Goal: Task Accomplishment & Management: Use online tool/utility

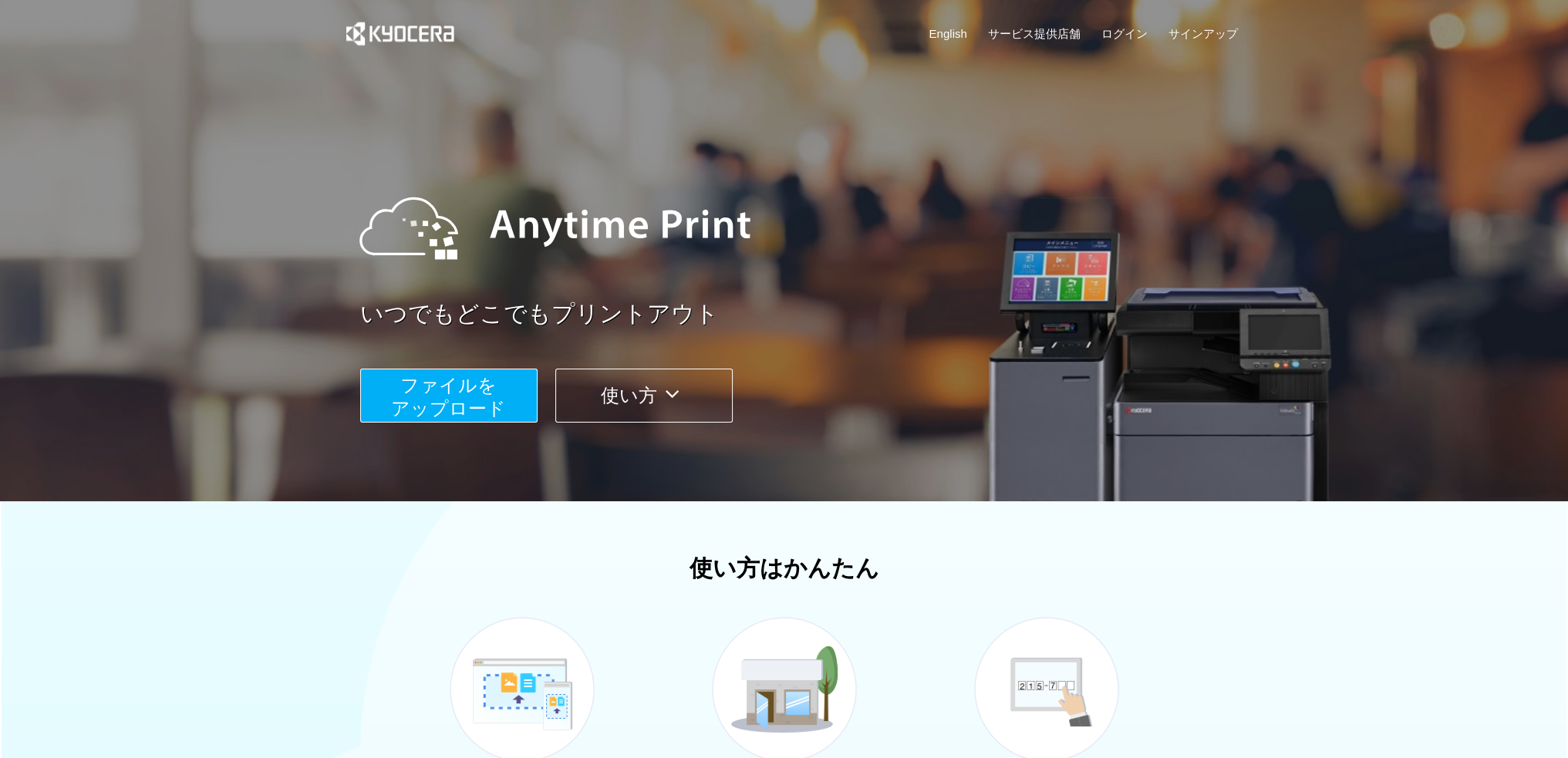
click at [431, 386] on span "ファイルを ​​アップロード" at bounding box center [448, 397] width 115 height 44
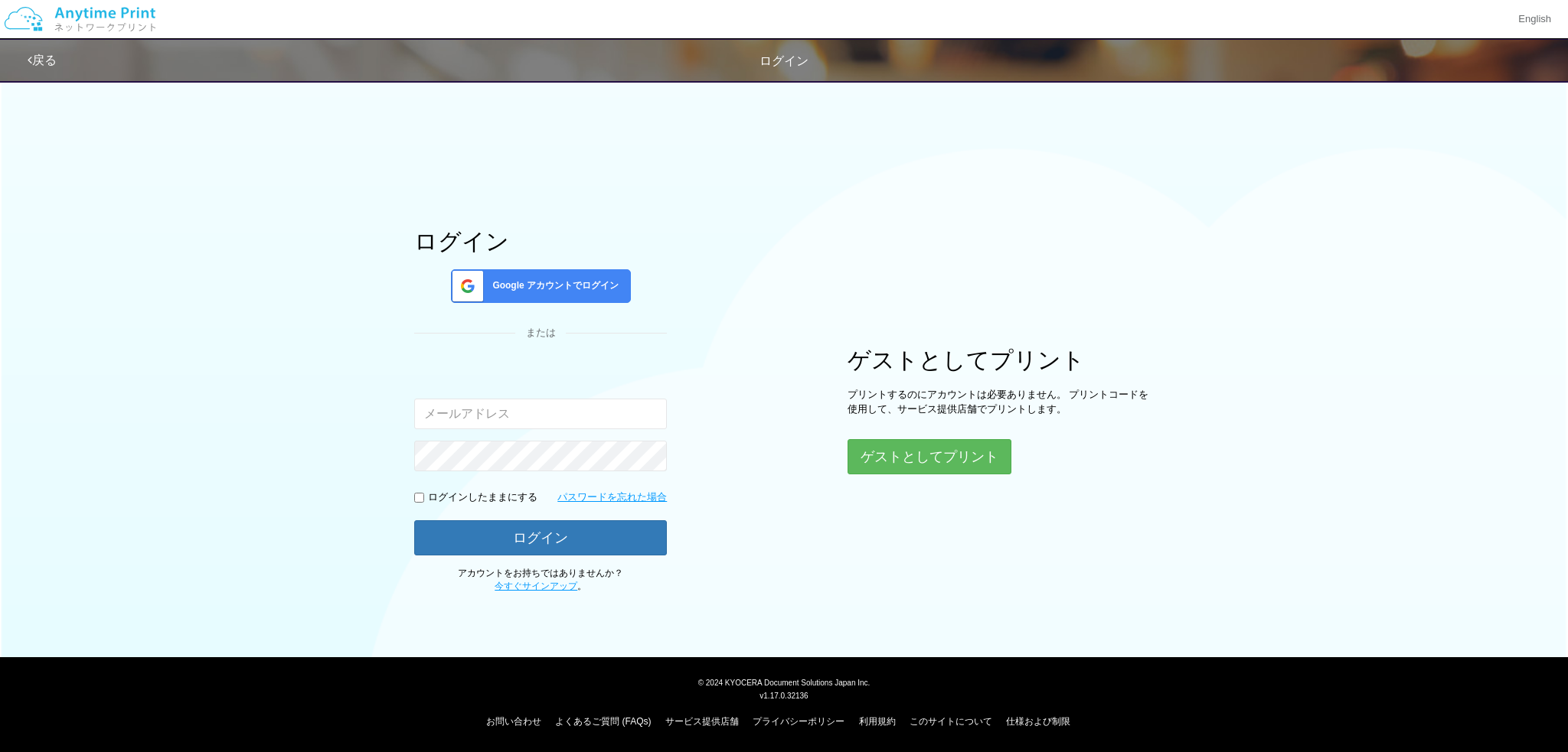
click at [285, 361] on div "ログイン Google アカウントでログイン または 入力されたメールアドレスまたはパスワードが正しくありません。 ログインしたままにする パスワードを忘れた…" at bounding box center [784, 332] width 1568 height 521
click at [919, 468] on button "ゲストとしてプリント" at bounding box center [929, 457] width 162 height 34
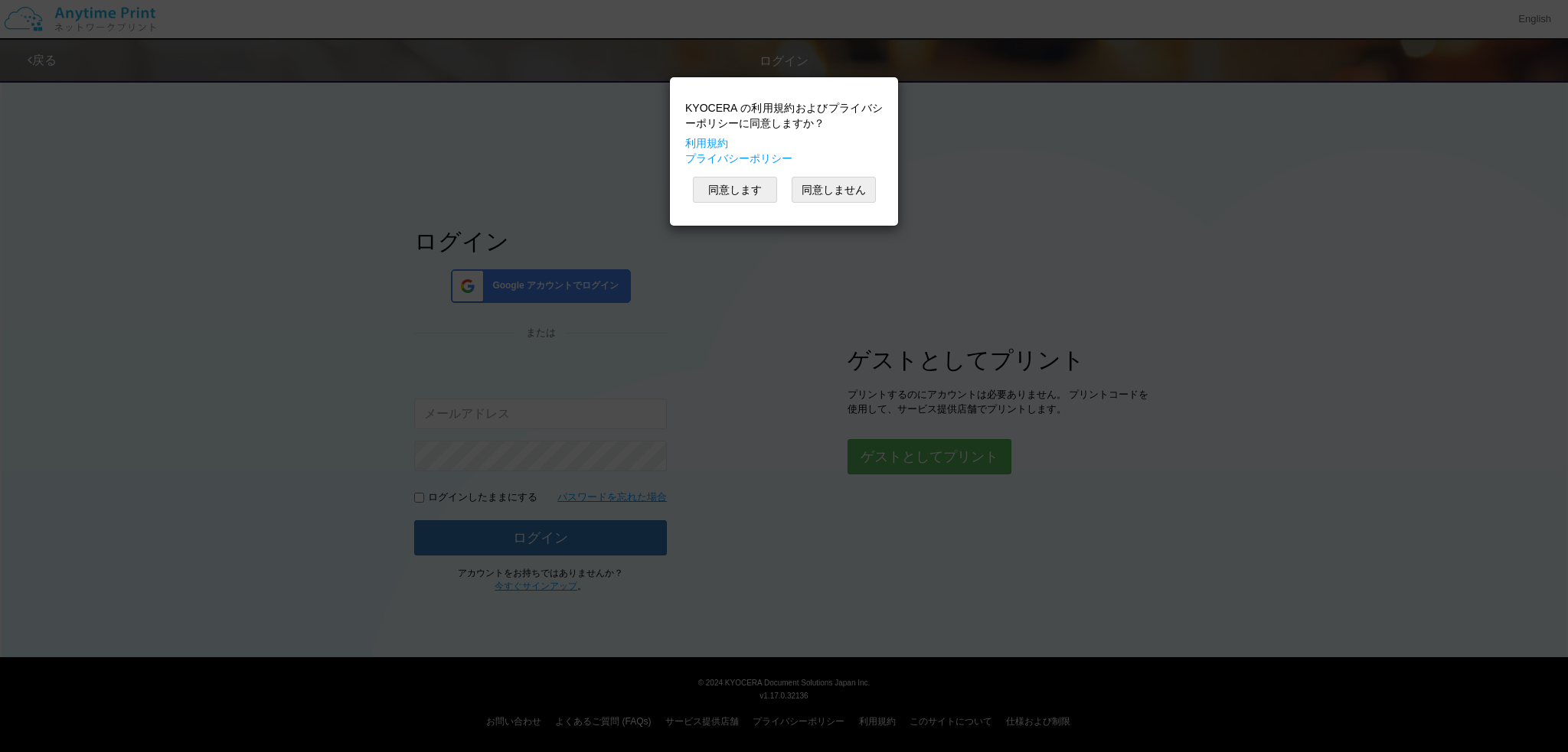
click at [845, 116] on p "KYOCERA の利用規約およびプライバシーポリシーに同意しますか？" at bounding box center [784, 116] width 198 height 31
click at [830, 186] on button "同意しません" at bounding box center [833, 189] width 84 height 26
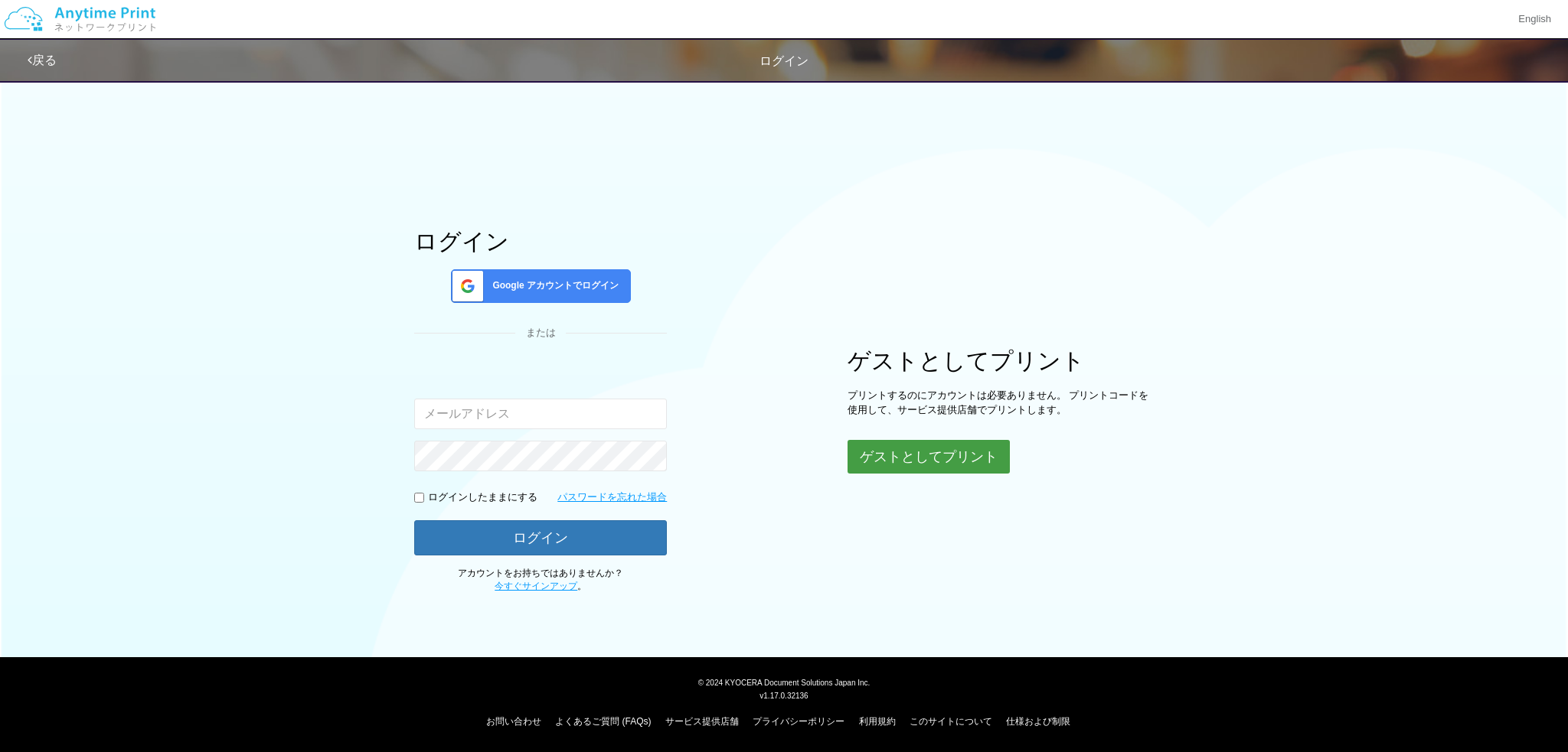
click at [936, 462] on button "ゲストとしてプリント" at bounding box center [929, 457] width 162 height 34
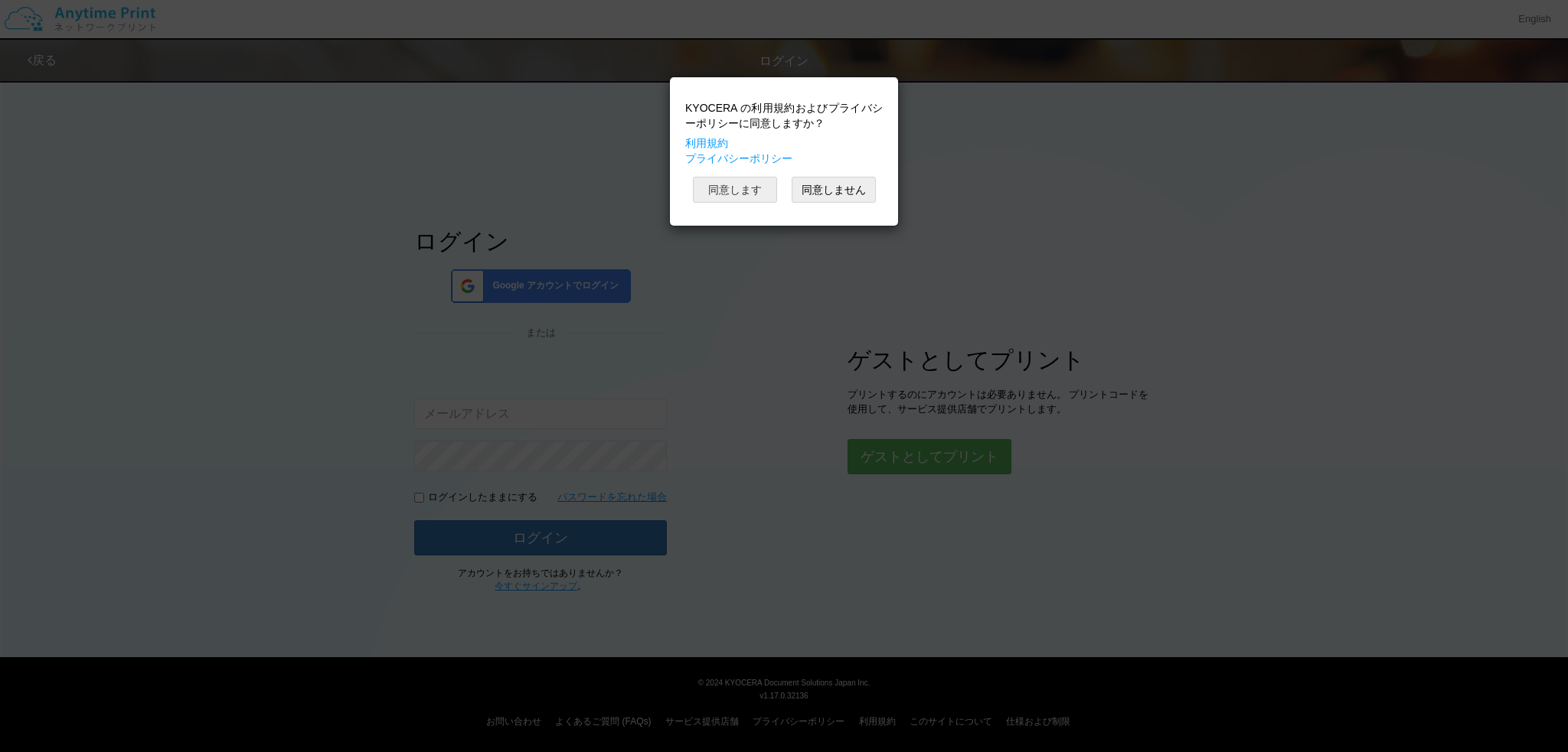
click at [732, 186] on button "同意します" at bounding box center [735, 189] width 84 height 26
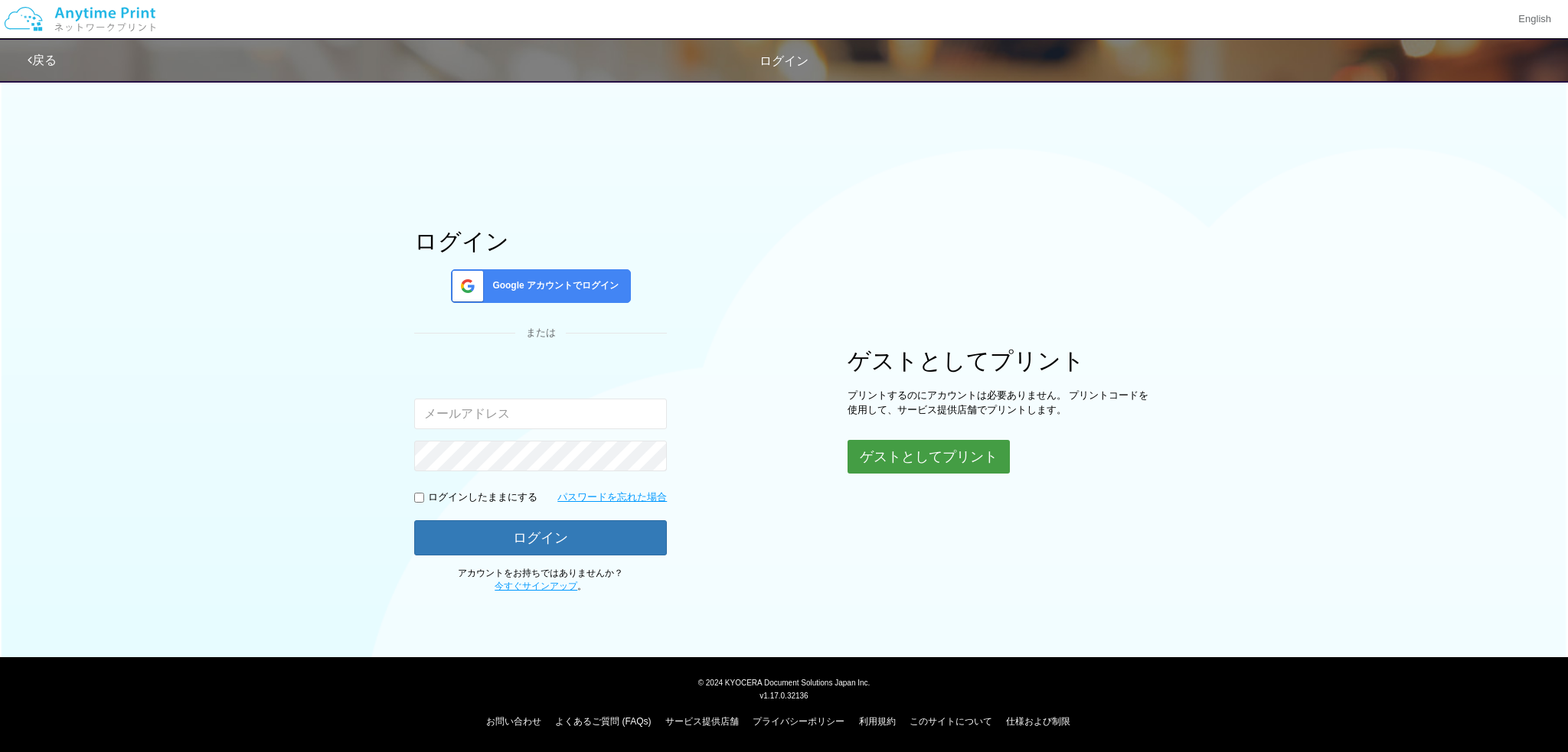
click at [882, 459] on button "ゲストとしてプリント" at bounding box center [929, 457] width 162 height 34
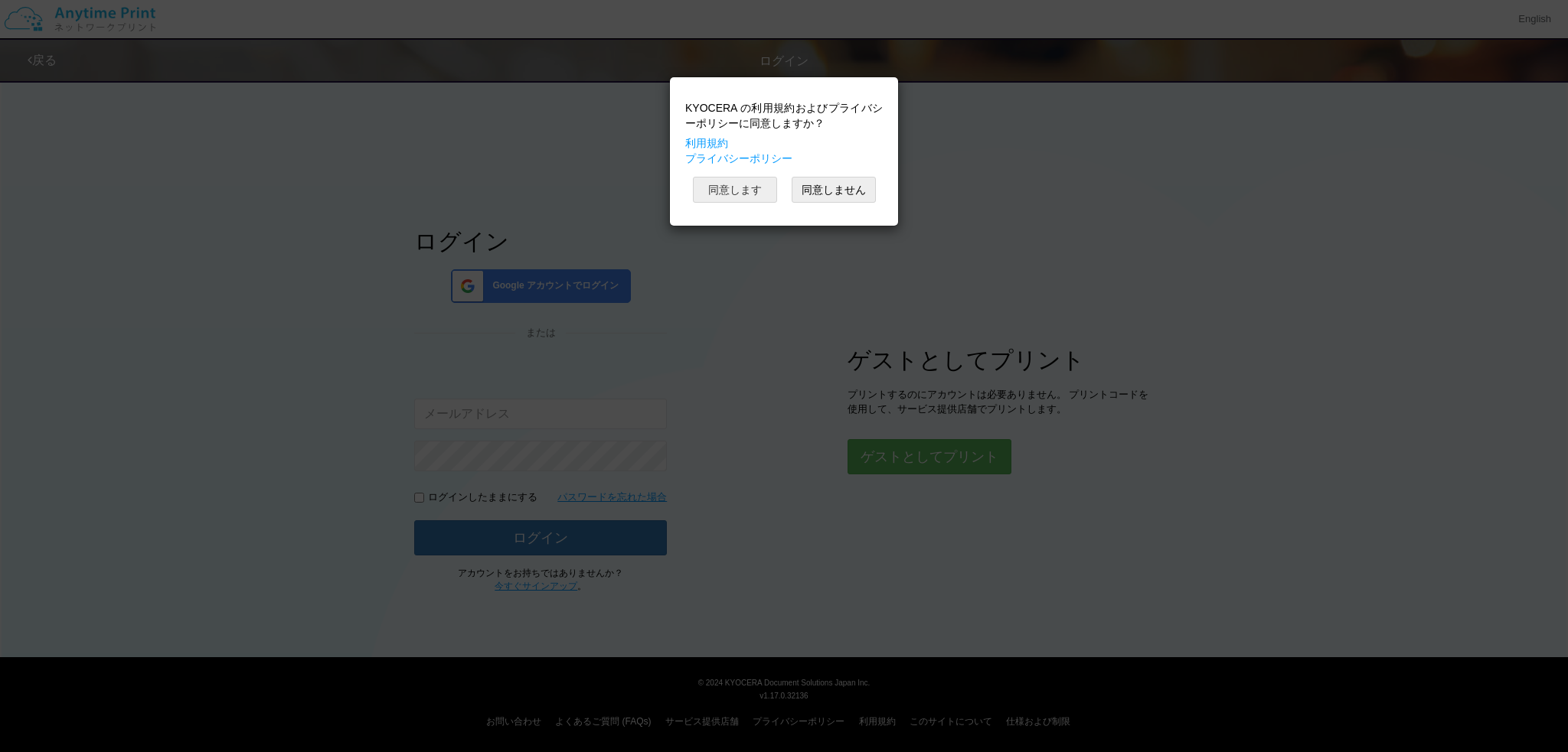
click at [719, 181] on button "同意します" at bounding box center [735, 189] width 84 height 26
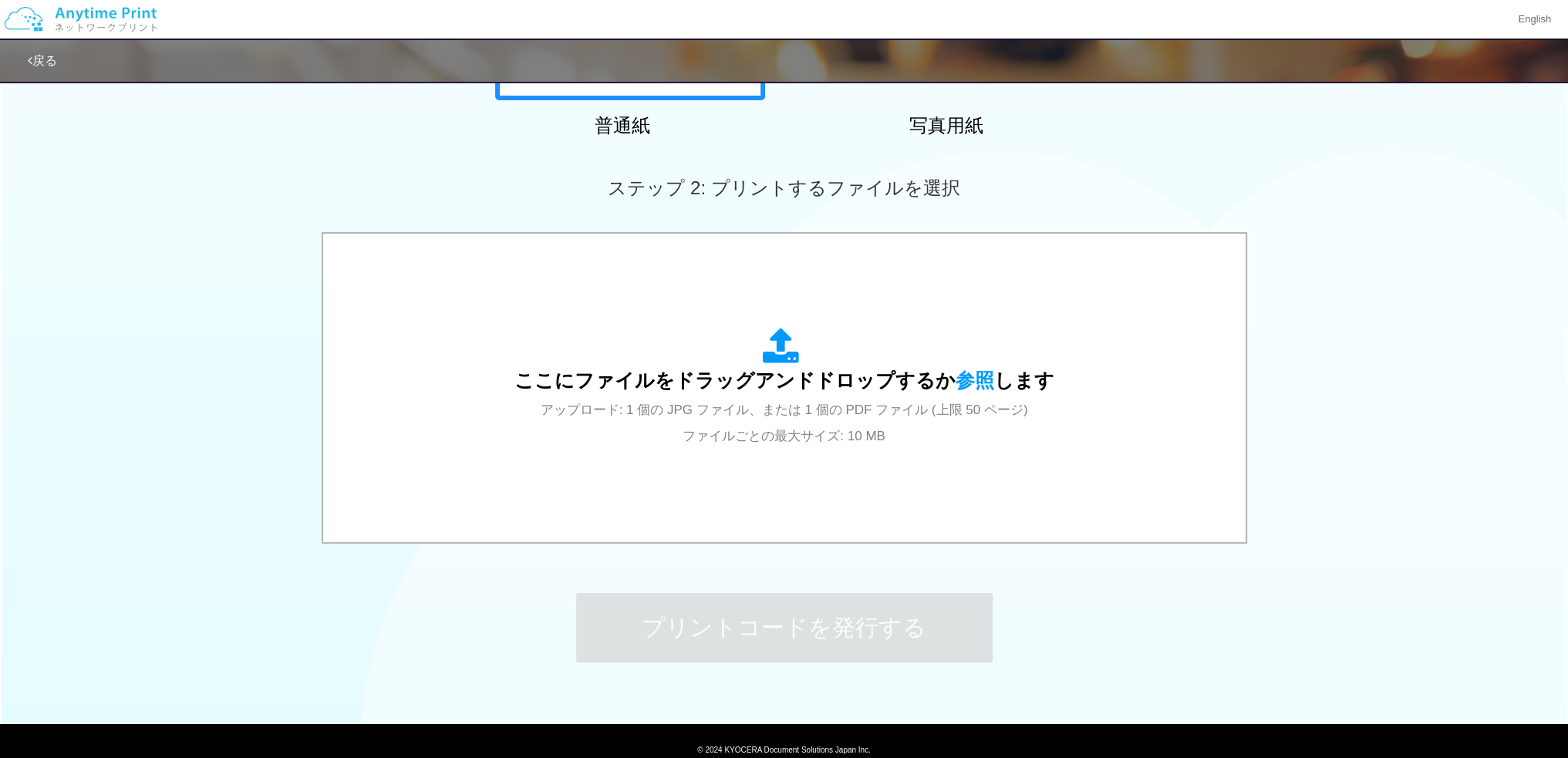
scroll to position [354, 0]
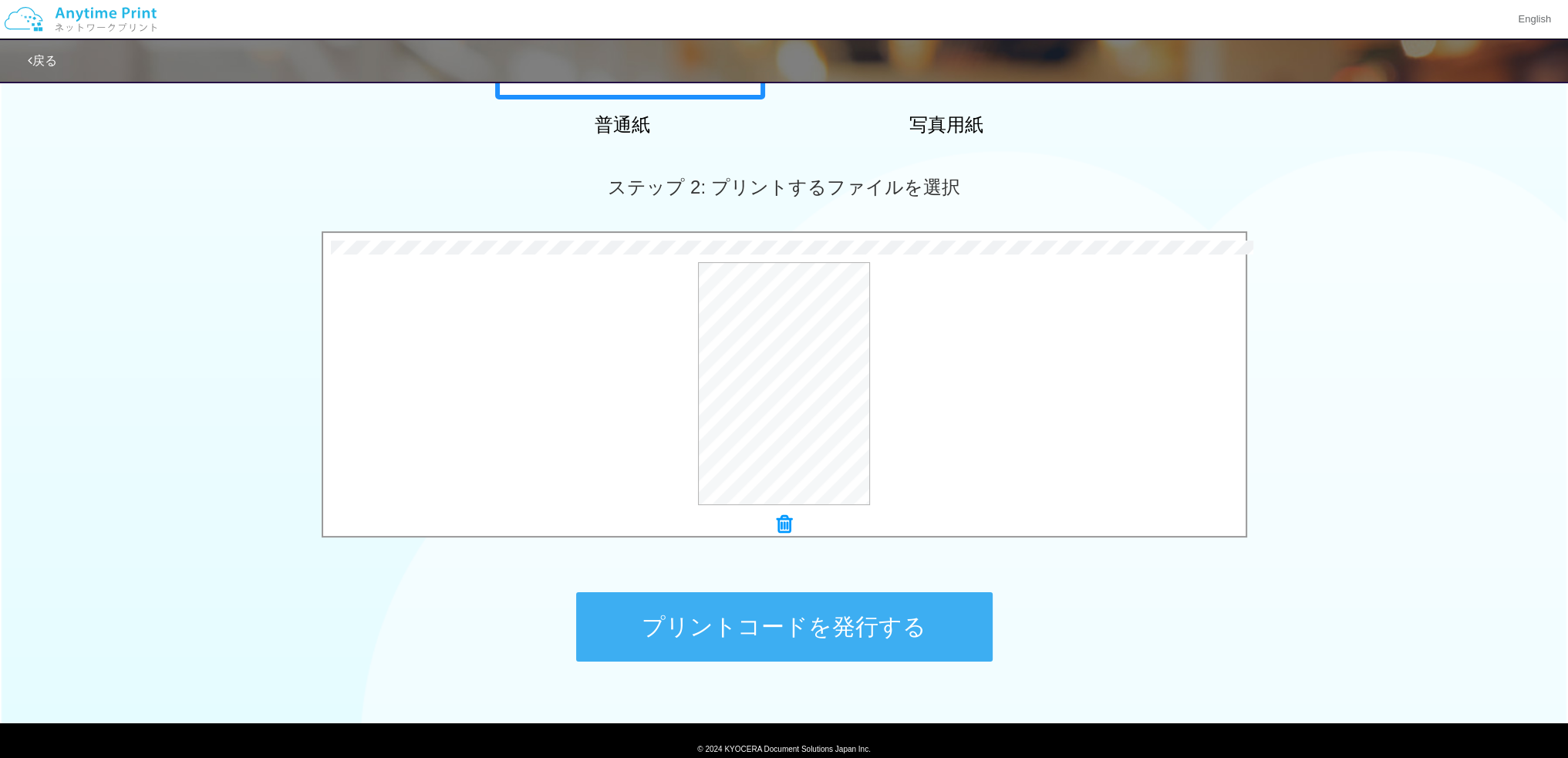
click at [848, 604] on button "プリントコードを発行する" at bounding box center [784, 627] width 416 height 70
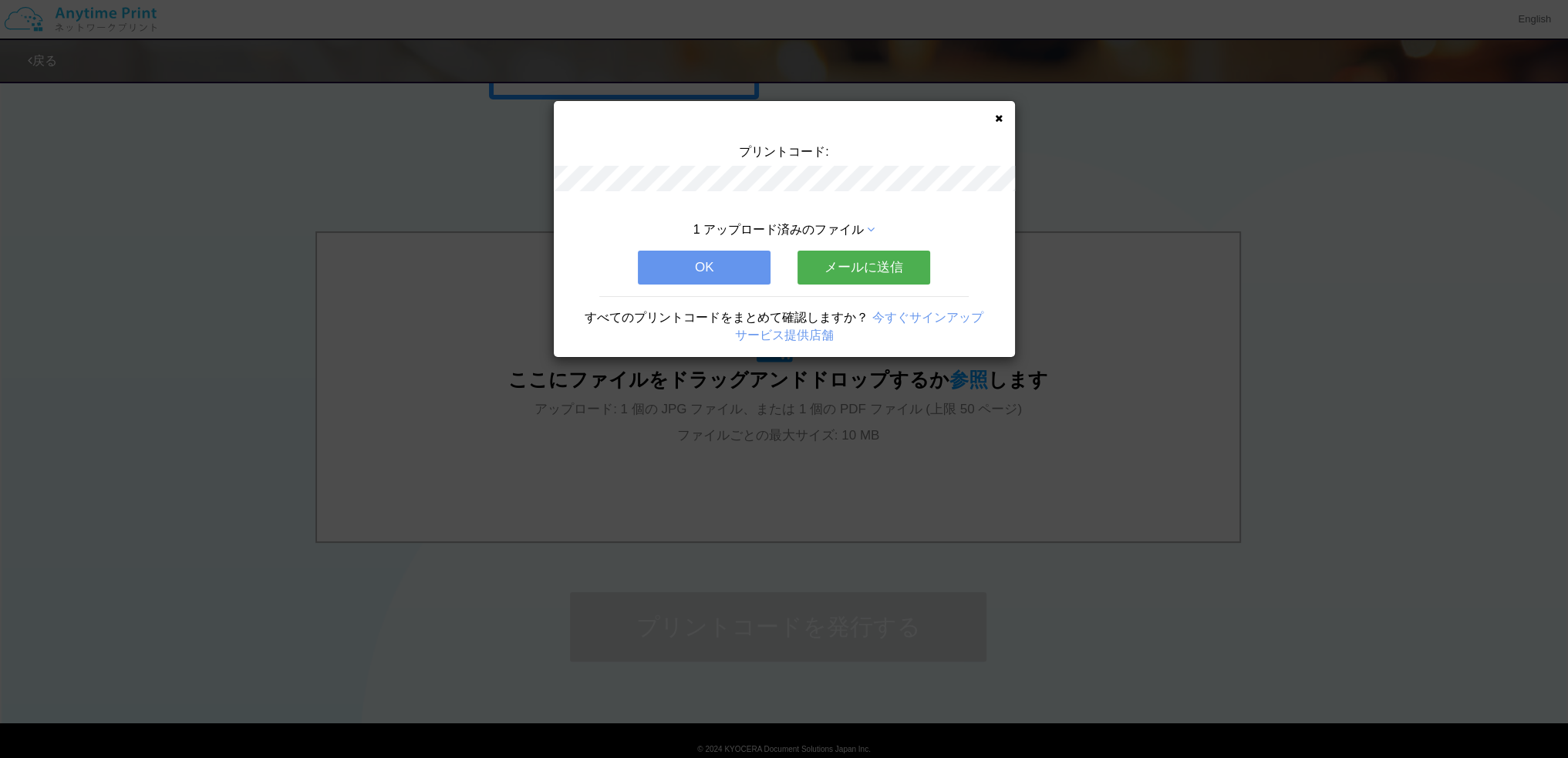
scroll to position [0, 0]
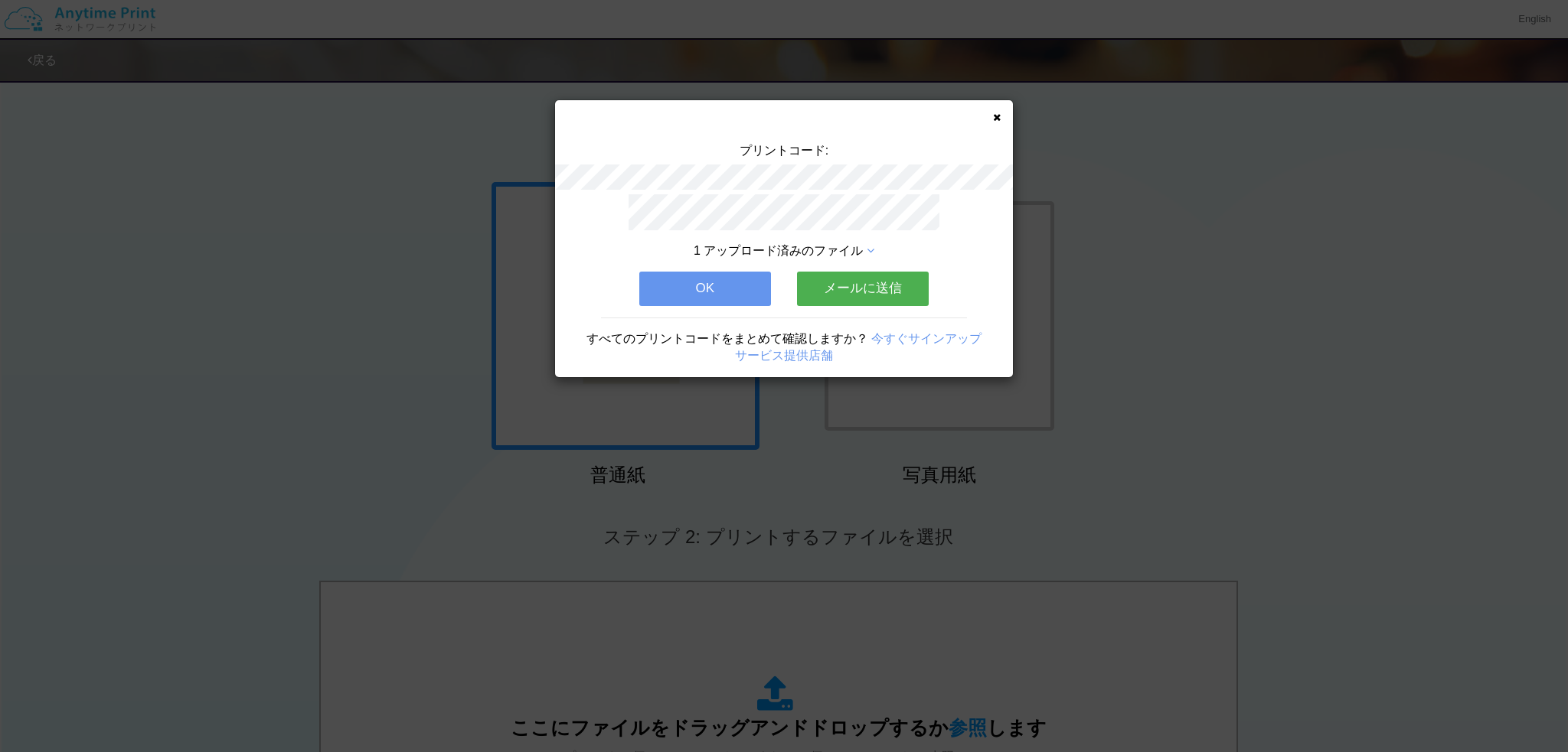
click at [743, 286] on button "OK" at bounding box center [705, 288] width 131 height 34
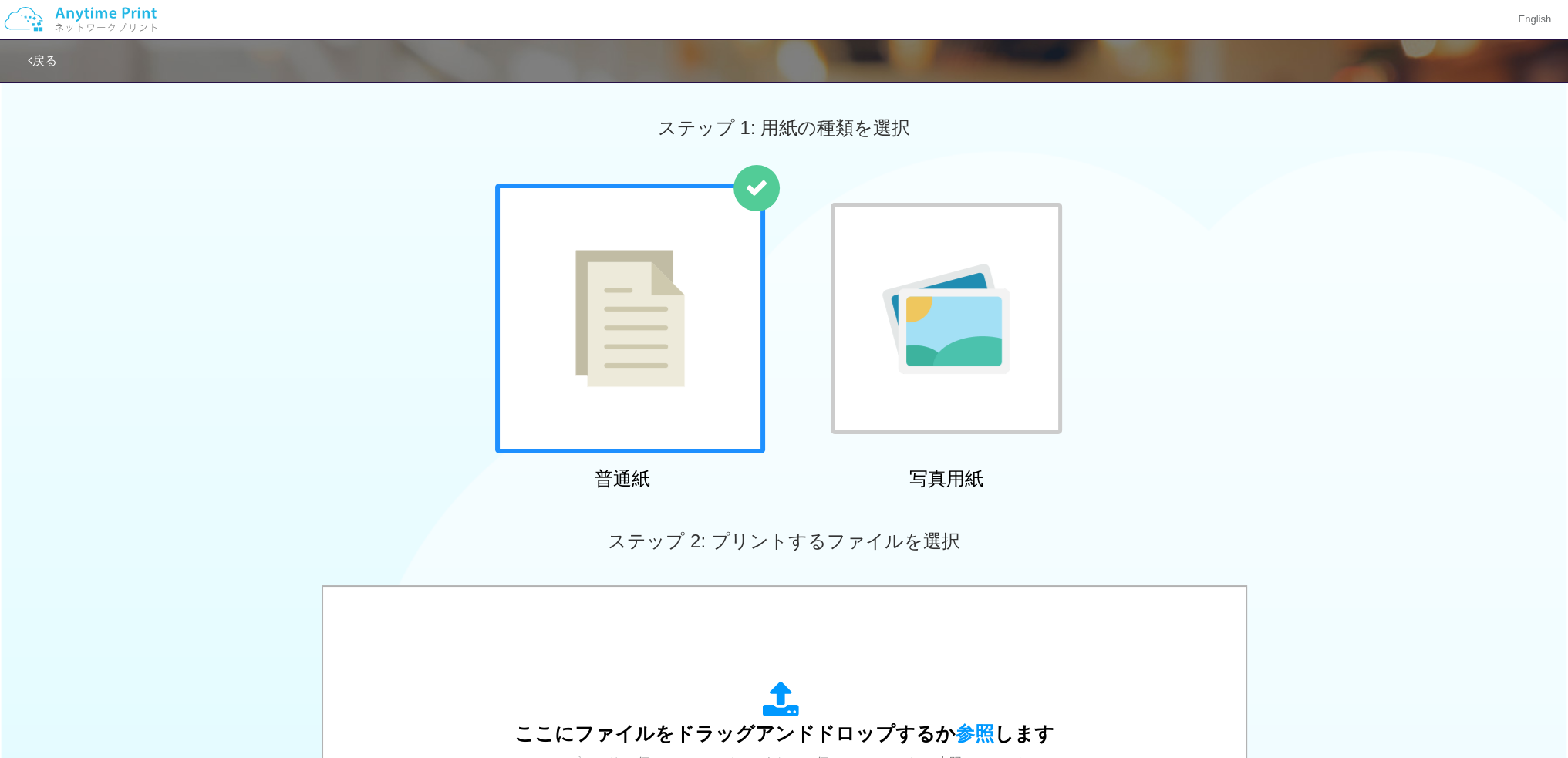
scroll to position [415, 0]
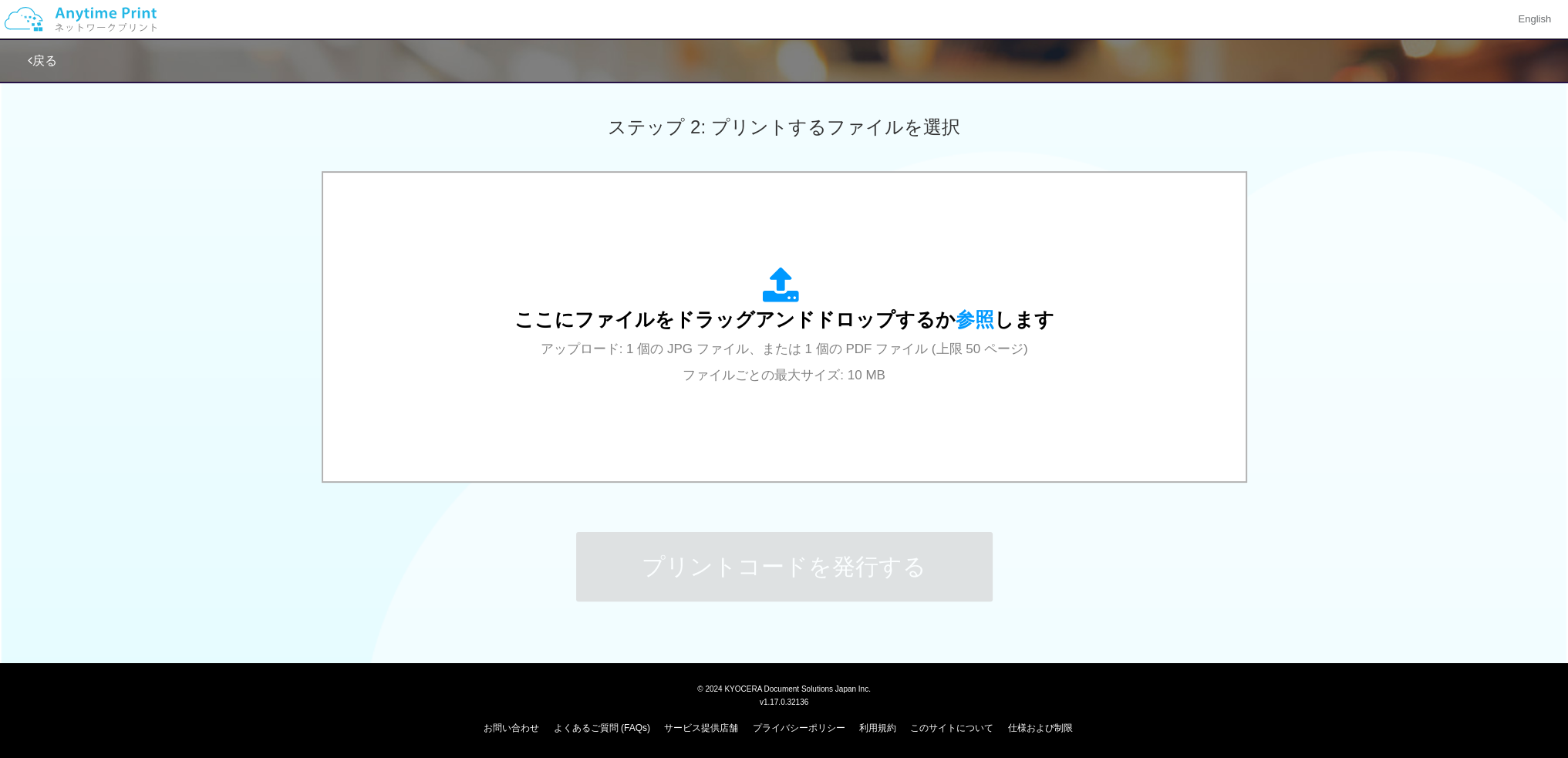
click at [290, 367] on div "ここにファイルをドラッグアンドドロップするか 参照 します アップロード: 1 個の JPG ファイル、または 1 個の PDF ファイル (上限 50 ペー…" at bounding box center [784, 328] width 1568 height 315
